Goal: Task Accomplishment & Management: Manage account settings

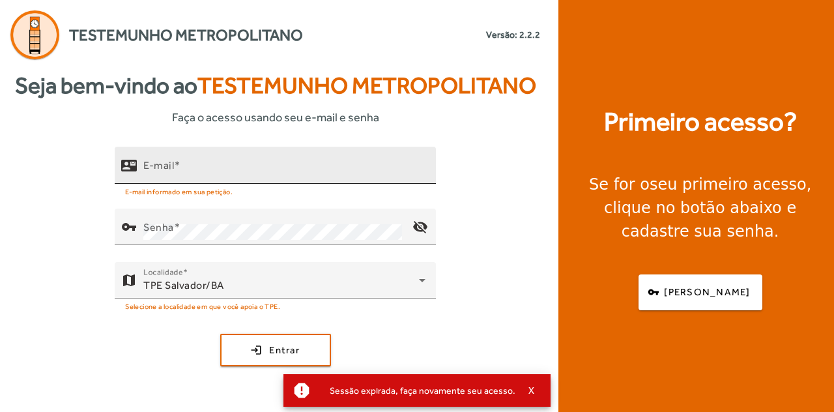
click at [222, 160] on div "E-mail" at bounding box center [284, 165] width 282 height 37
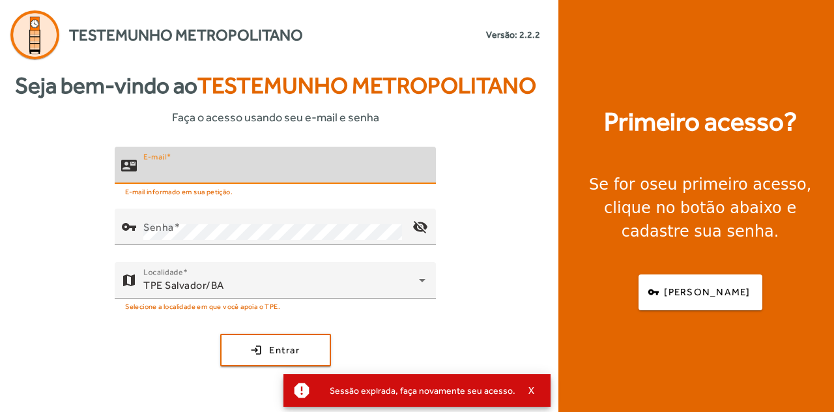
click at [216, 163] on input "E-mail" at bounding box center [284, 171] width 282 height 16
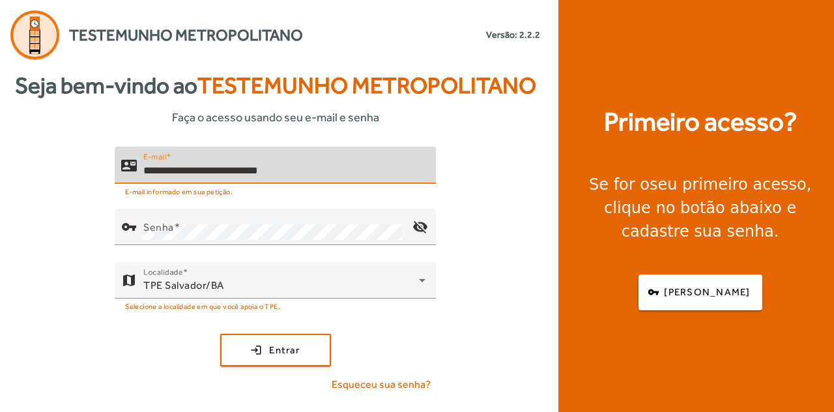
type input "**********"
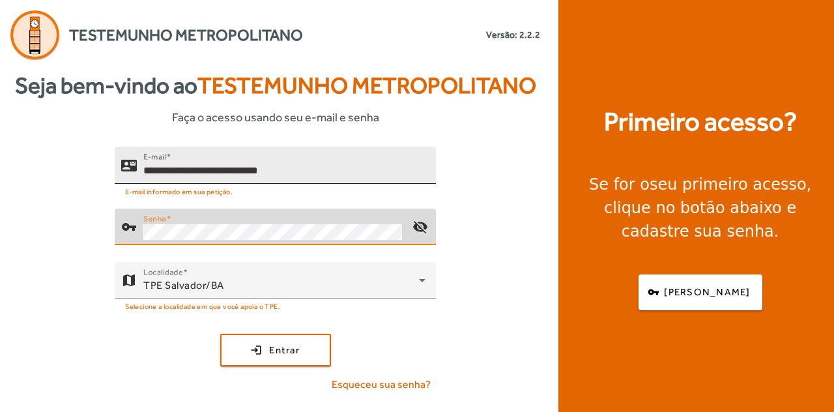
click at [220, 334] on button "login Entrar" at bounding box center [275, 350] width 111 height 33
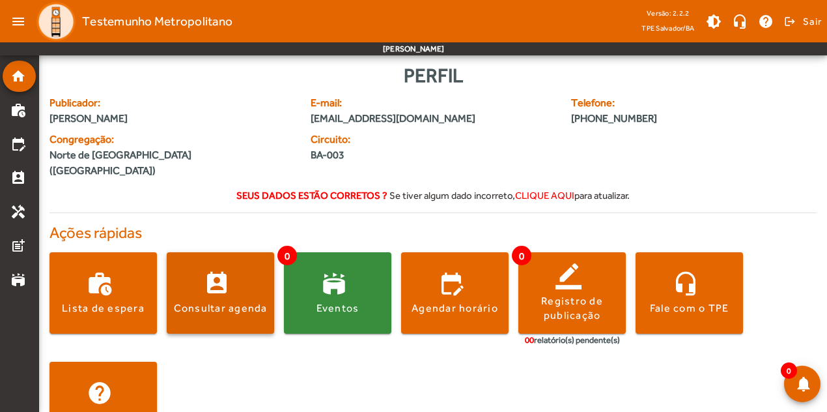
click at [216, 301] on div "Consultar agenda" at bounding box center [221, 308] width 94 height 14
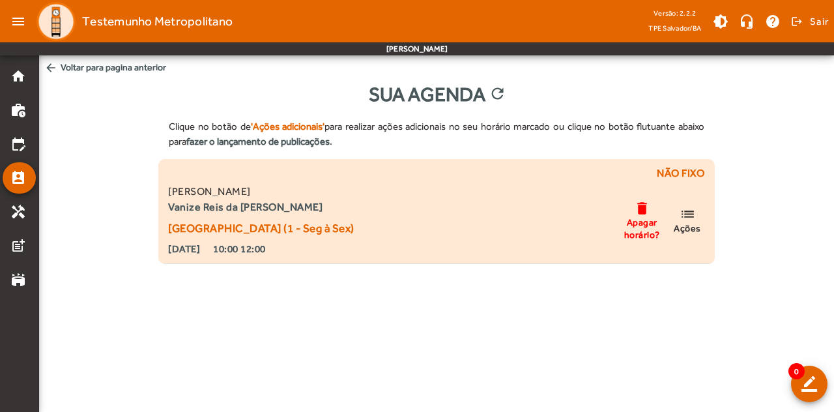
click at [691, 212] on mat-icon "list" at bounding box center [688, 214] width 16 height 16
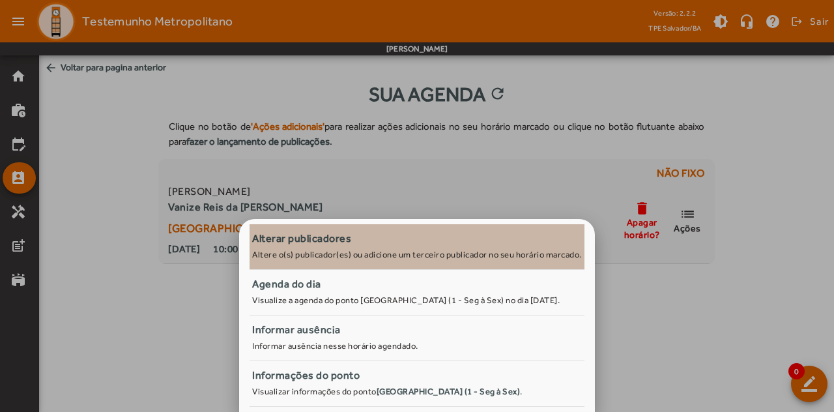
click at [491, 252] on small "Altere o(s) publicador(es) ou adicione um terceiro publicador no seu horário ma…" at bounding box center [417, 255] width 330 height 10
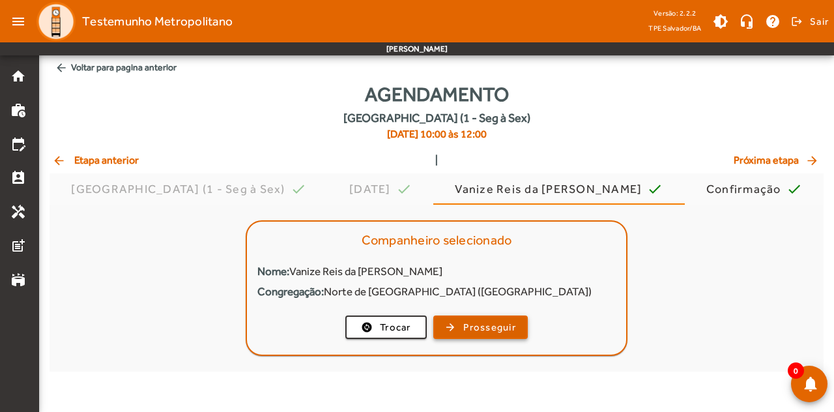
click at [475, 321] on span "Prosseguir" at bounding box center [489, 327] width 53 height 15
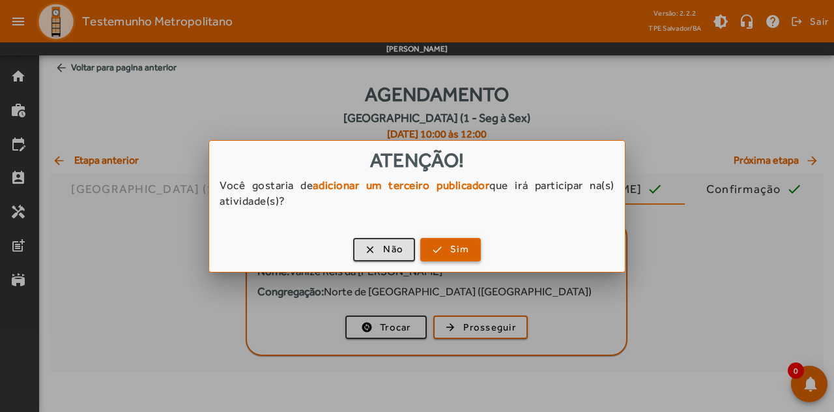
click at [468, 252] on span "Sim" at bounding box center [459, 249] width 19 height 15
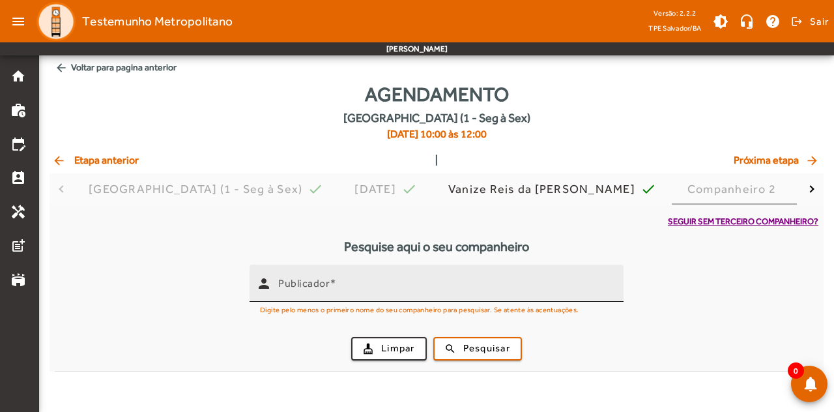
click at [440, 279] on div "Publicador" at bounding box center [445, 283] width 335 height 37
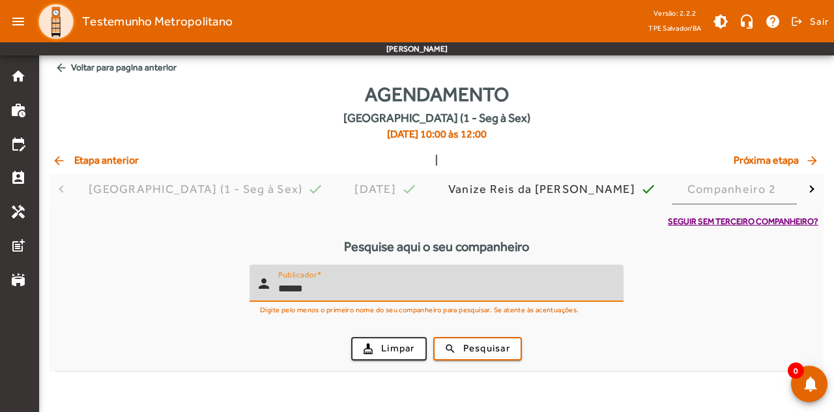
type input "******"
click at [433, 337] on button "search Pesquisar" at bounding box center [477, 348] width 89 height 23
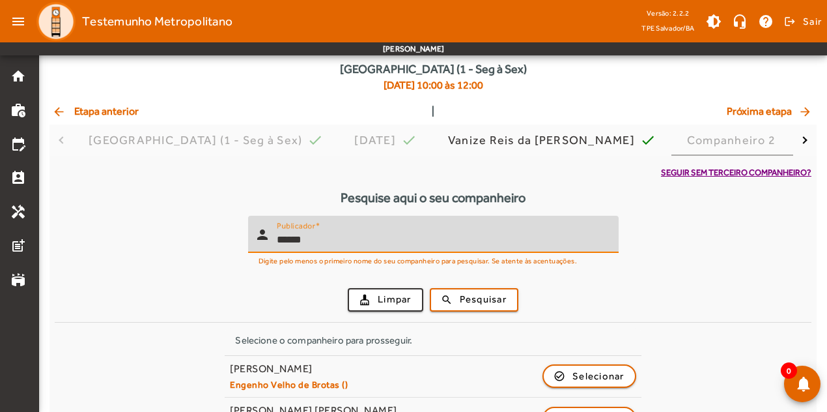
scroll to position [86, 0]
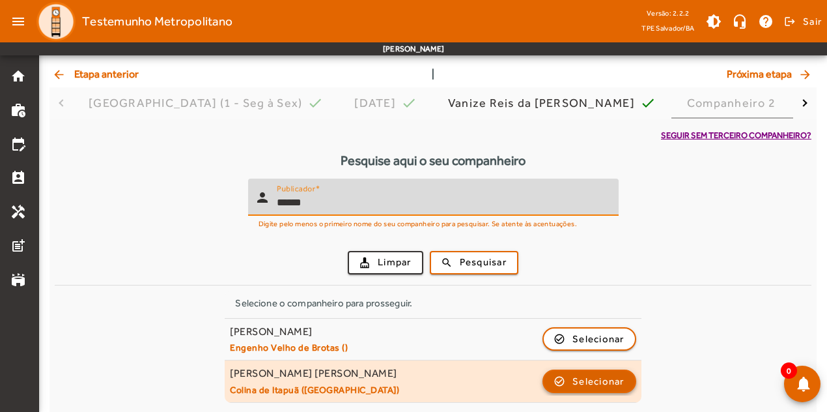
click at [599, 380] on span "Selecionar" at bounding box center [599, 381] width 52 height 16
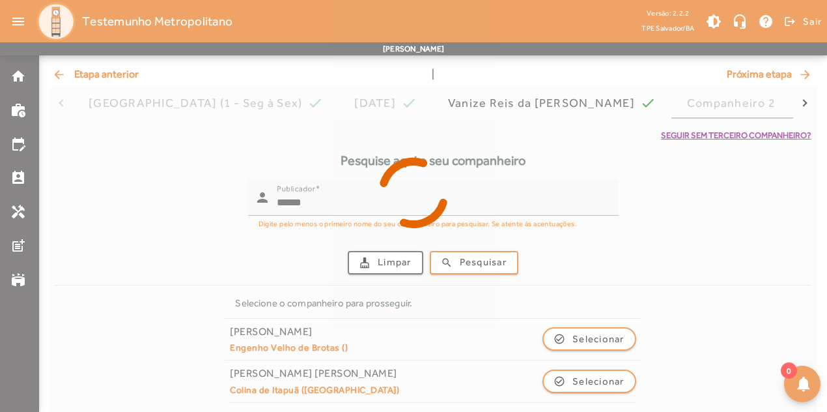
scroll to position [0, 0]
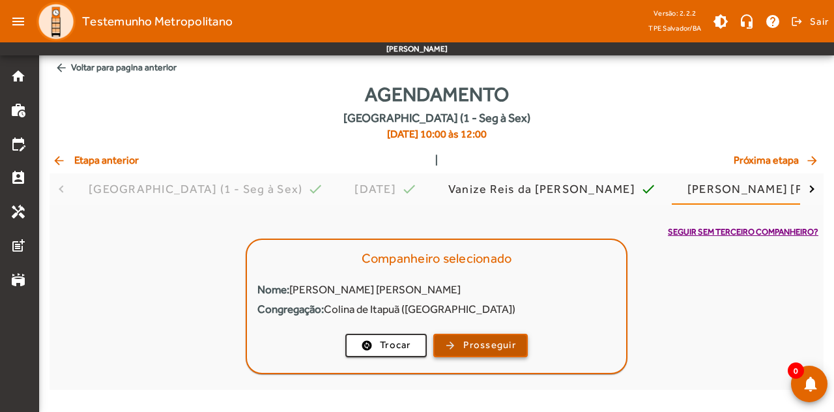
click at [473, 346] on span "Prosseguir" at bounding box center [489, 344] width 53 height 15
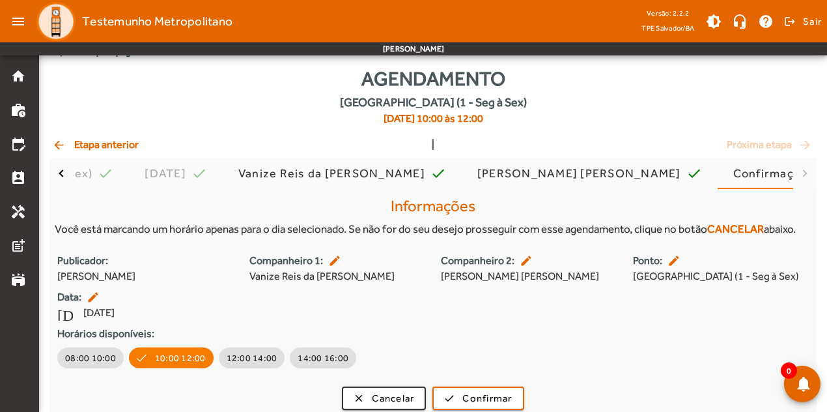
scroll to position [24, 0]
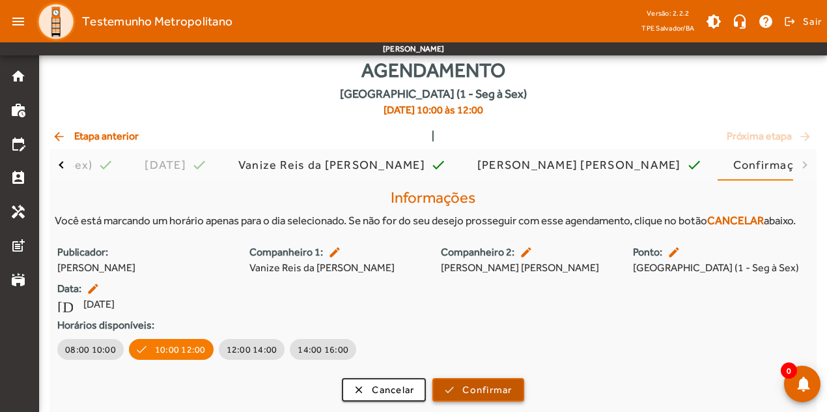
click at [469, 390] on span "Confirmar" at bounding box center [488, 389] width 50 height 15
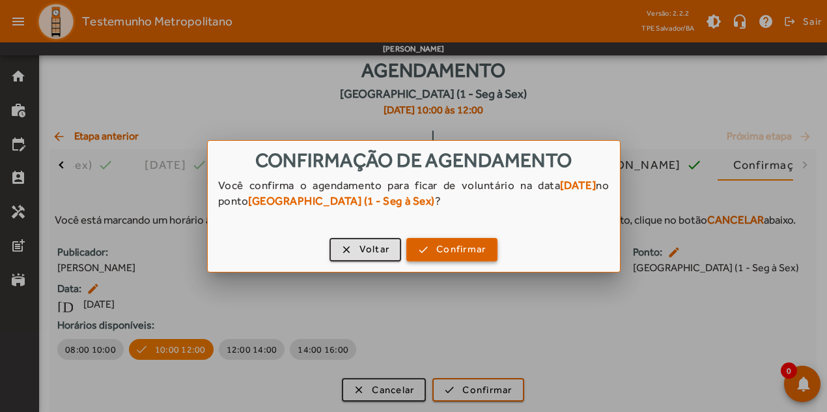
click at [430, 253] on span "button" at bounding box center [452, 249] width 89 height 31
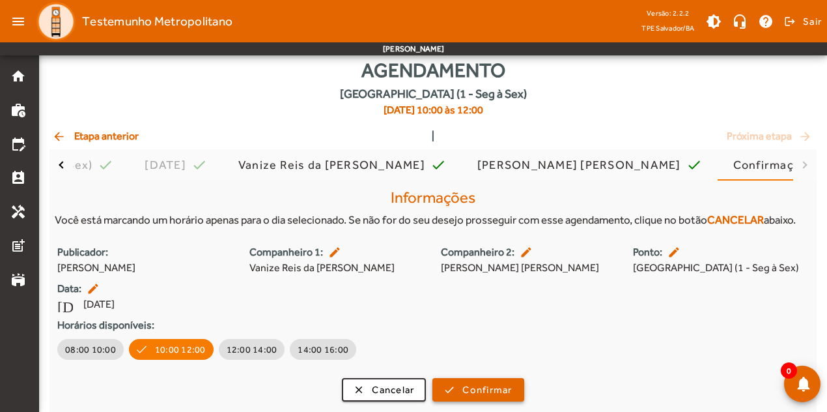
scroll to position [24, 0]
